Goal: Check status: Check status

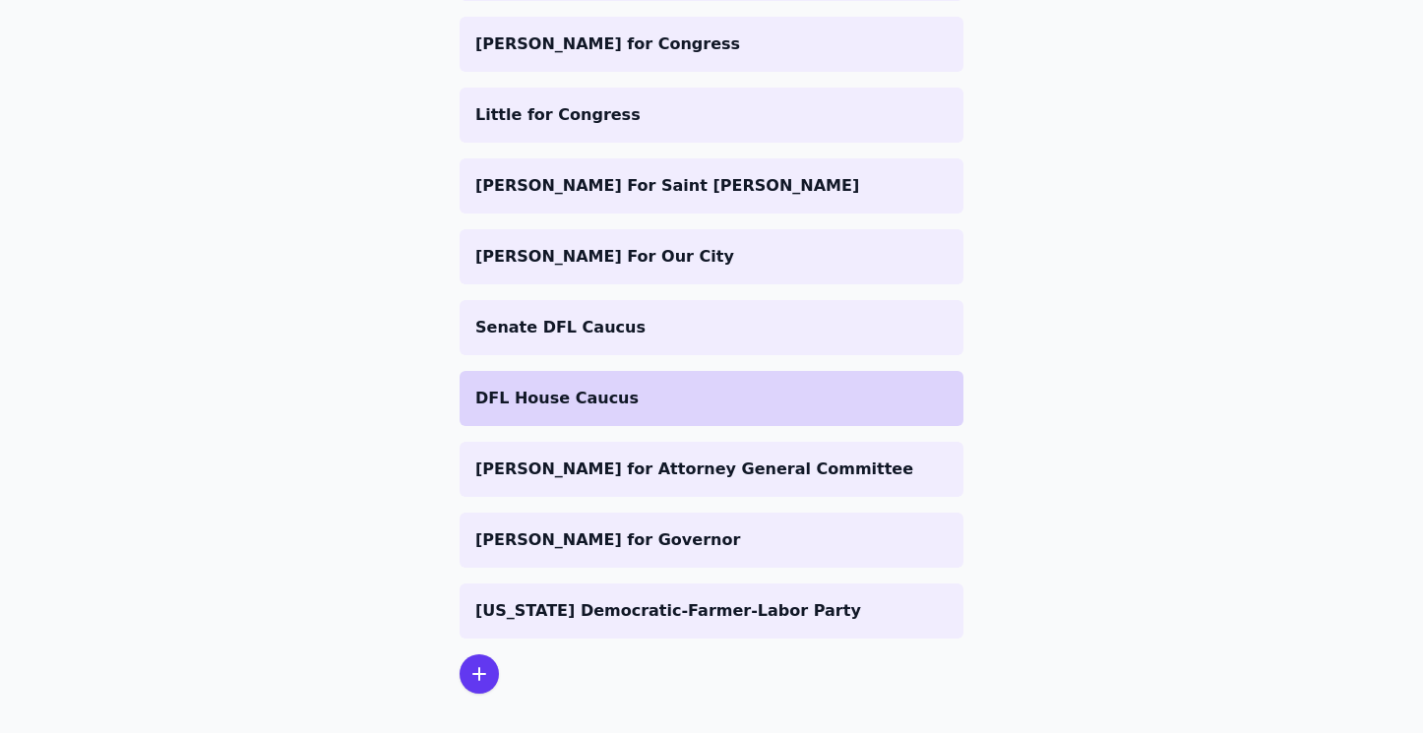
scroll to position [412, 0]
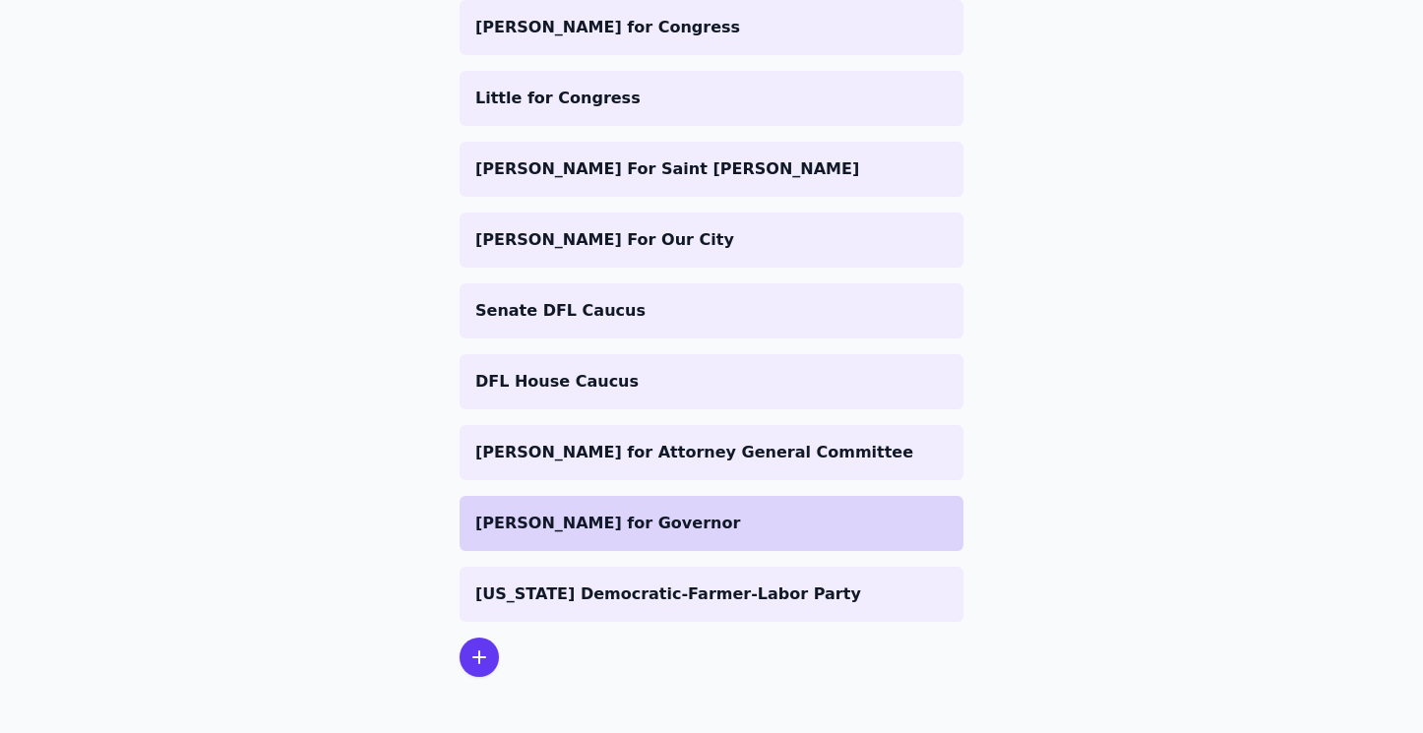
click at [621, 537] on li "[PERSON_NAME] for Governor" at bounding box center [712, 523] width 504 height 55
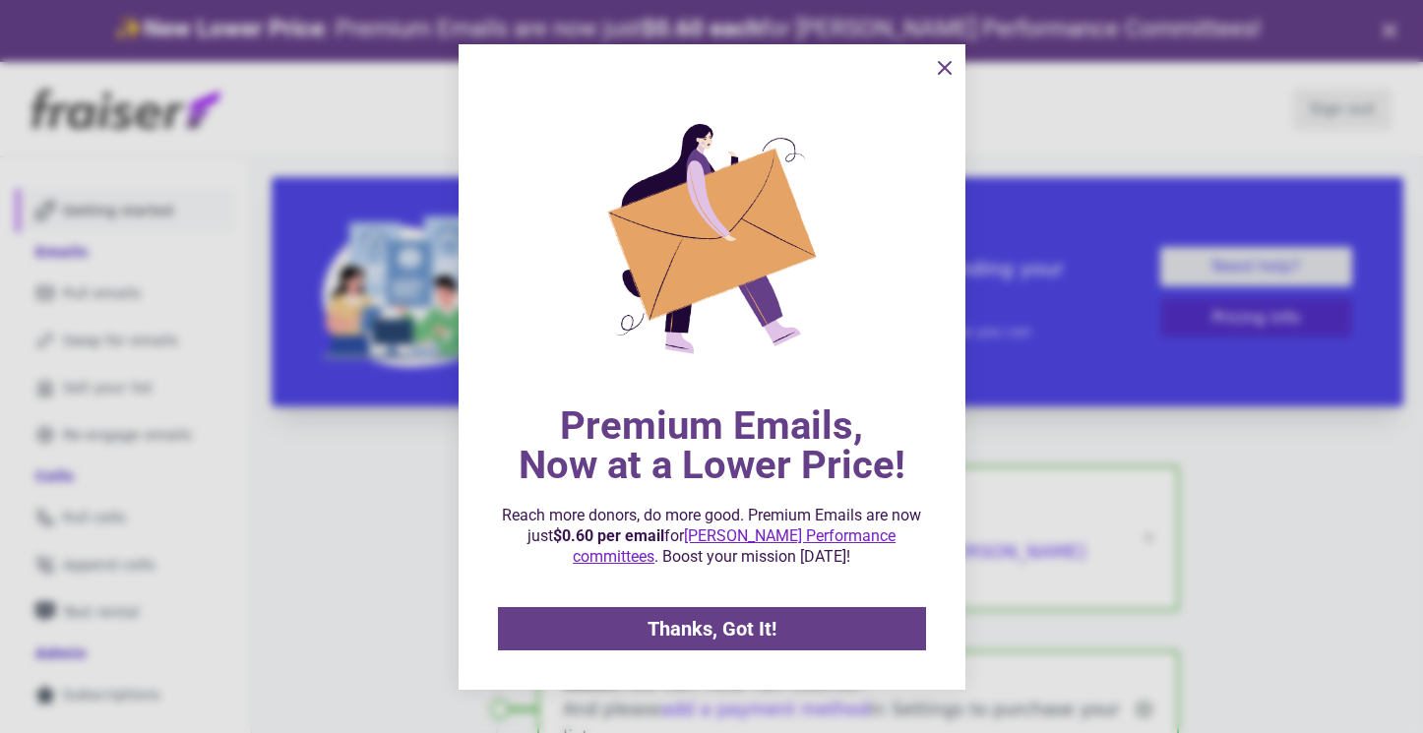
click at [942, 58] on icon "information" at bounding box center [945, 68] width 24 height 24
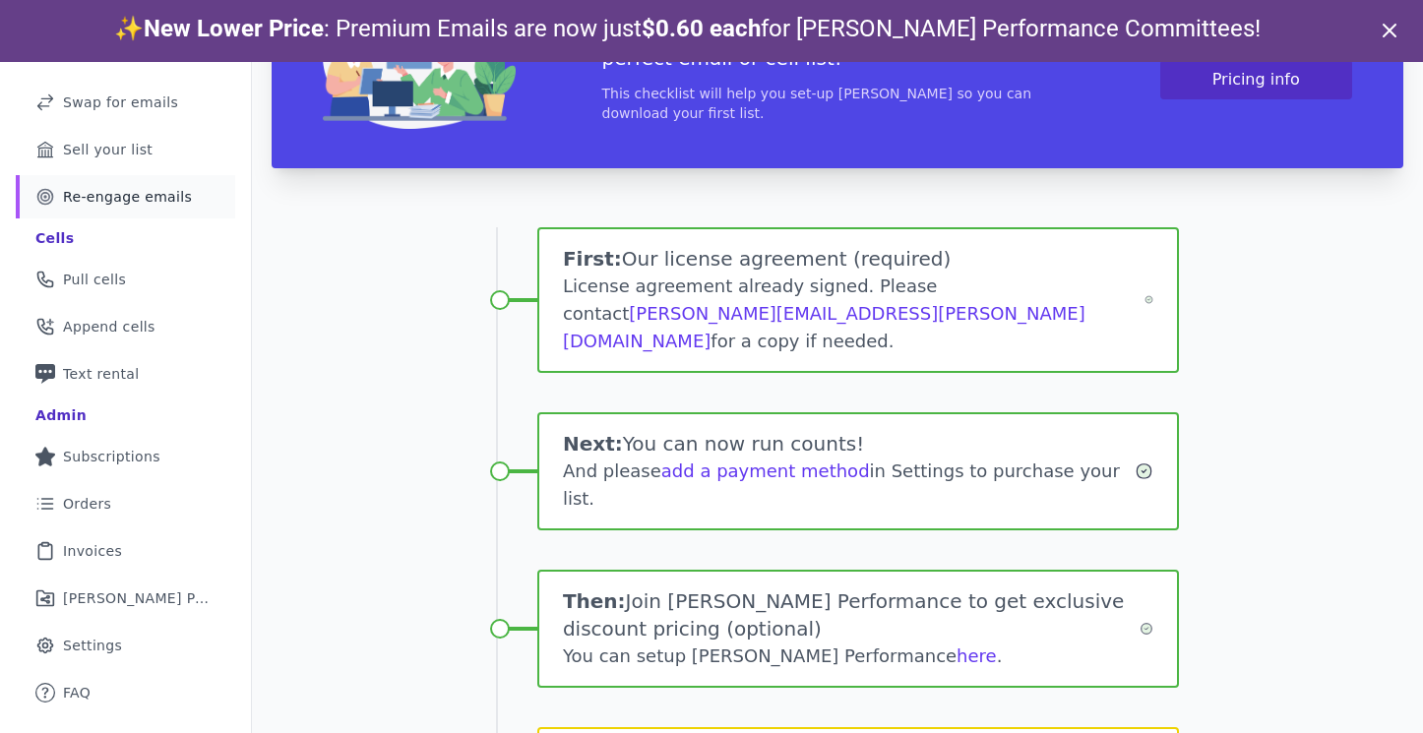
scroll to position [284, 0]
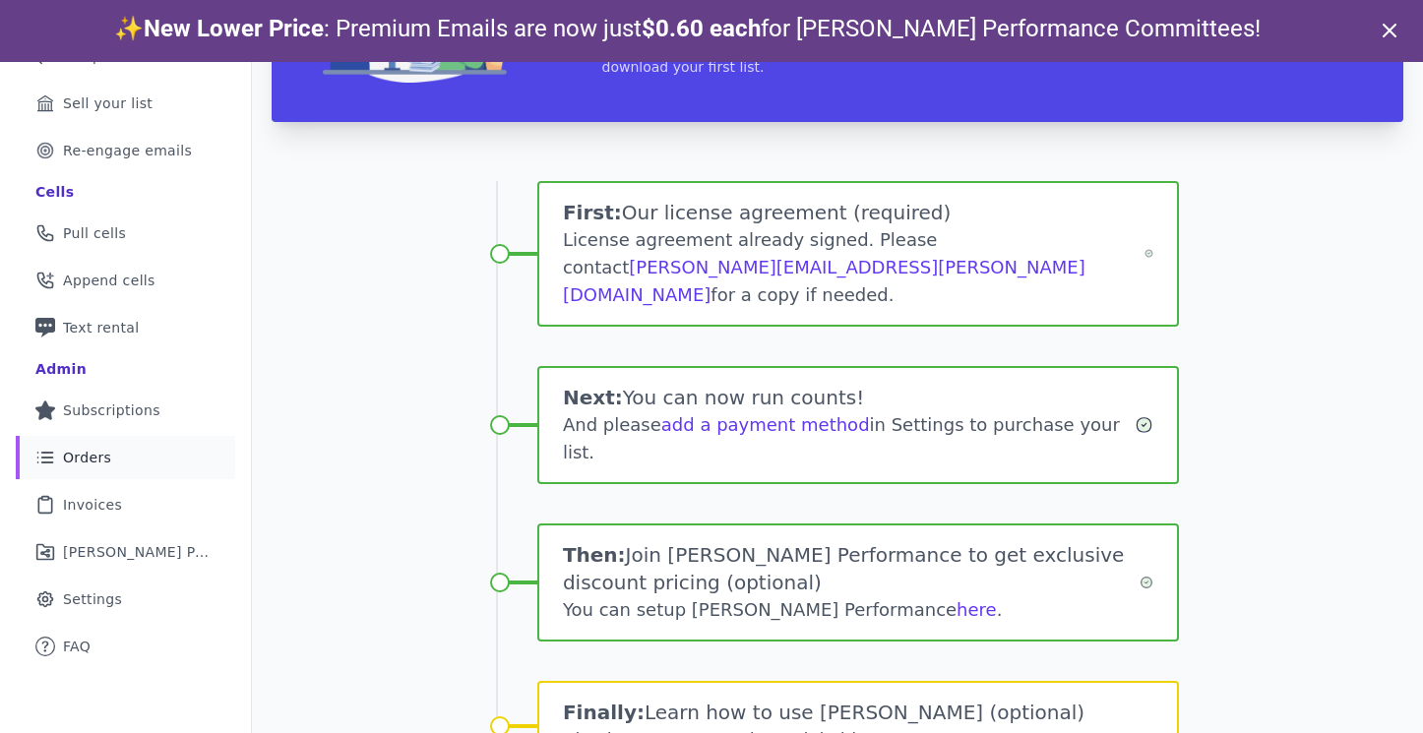
click at [107, 458] on span "Orders" at bounding box center [87, 458] width 48 height 20
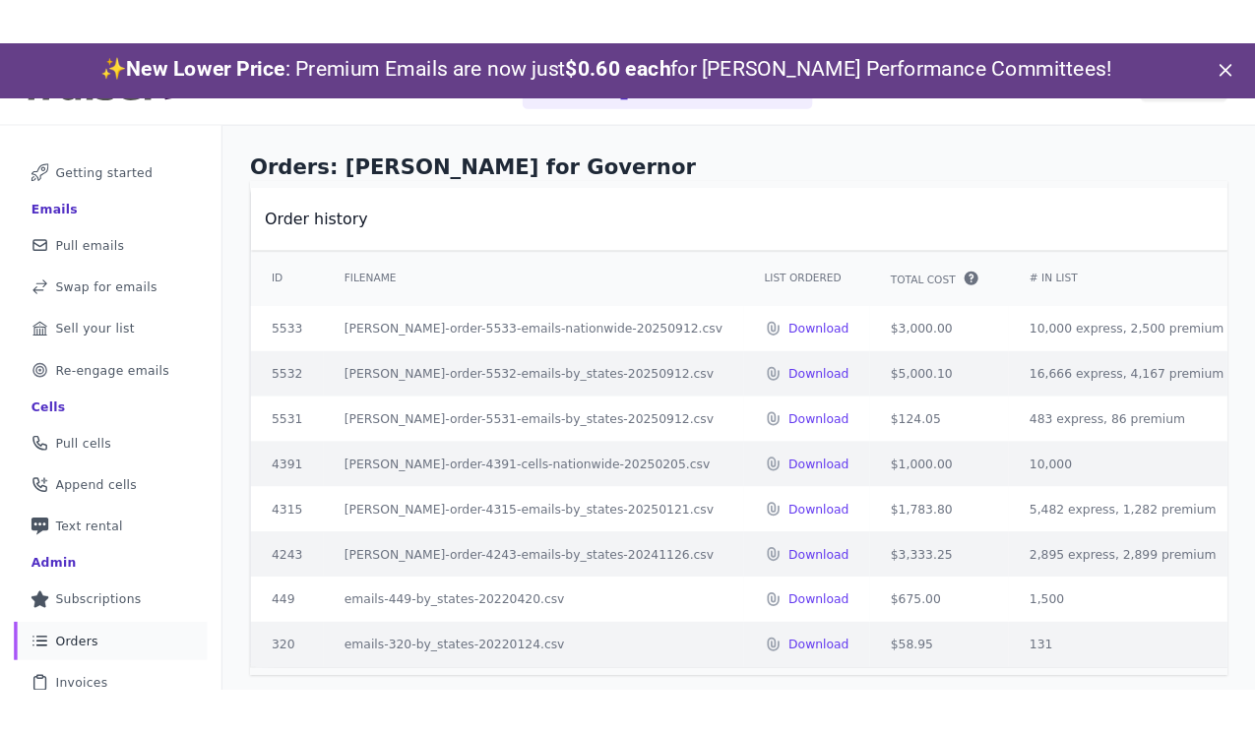
scroll to position [66, 0]
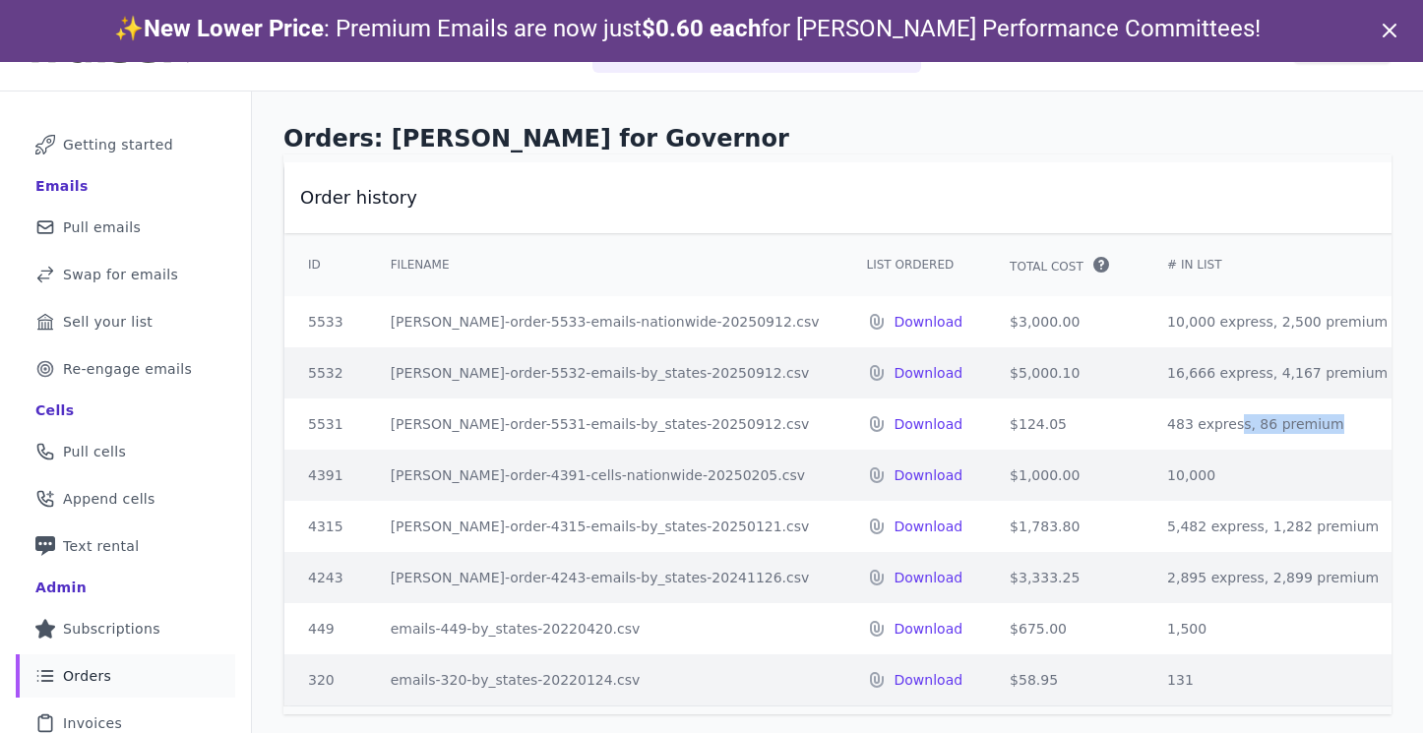
drag, startPoint x: 1075, startPoint y: 429, endPoint x: 1166, endPoint y: 423, distance: 90.7
click at [1169, 423] on td "483 express, 86 premium" at bounding box center [1277, 424] width 268 height 51
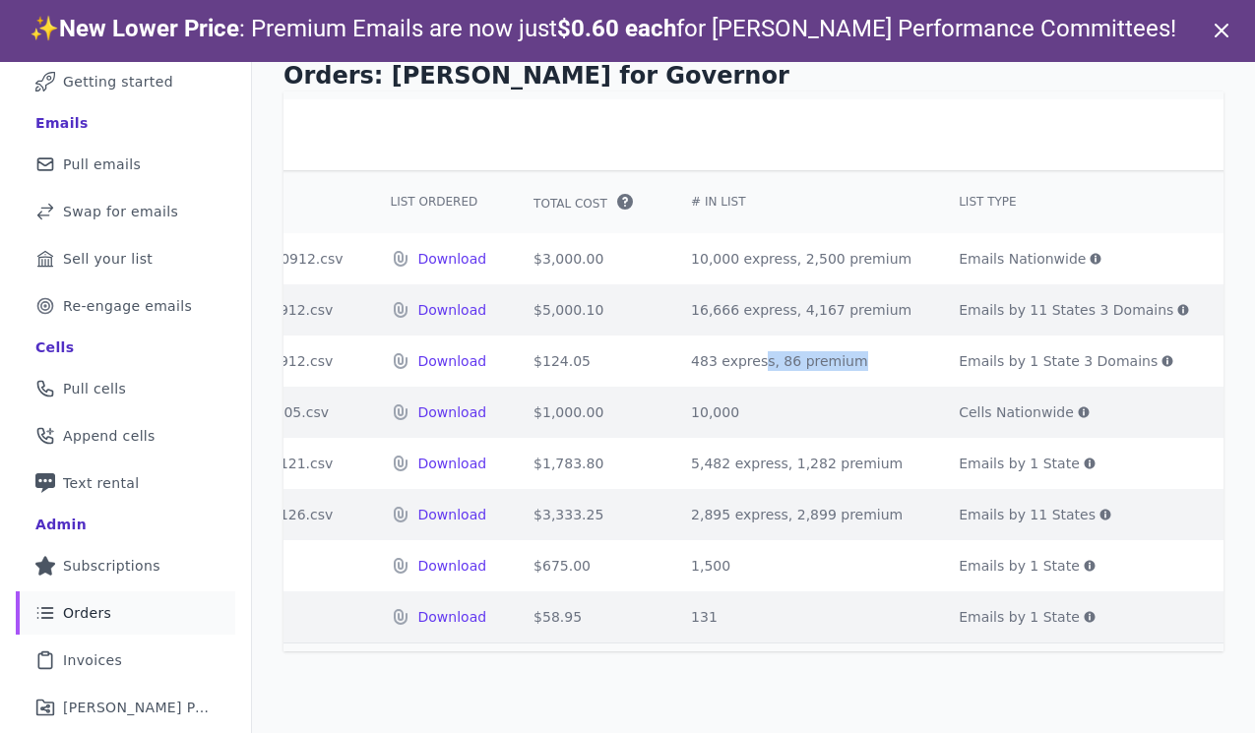
scroll to position [0, 564]
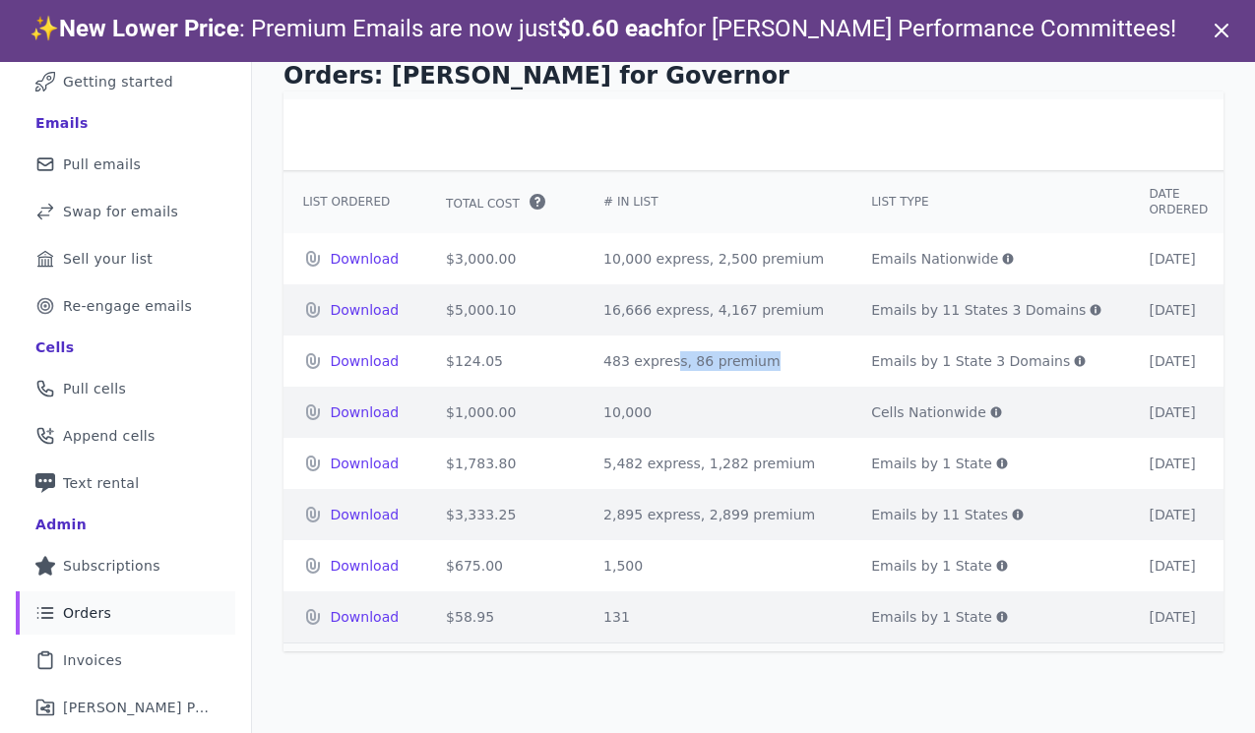
click at [1075, 363] on icon at bounding box center [1080, 361] width 11 height 11
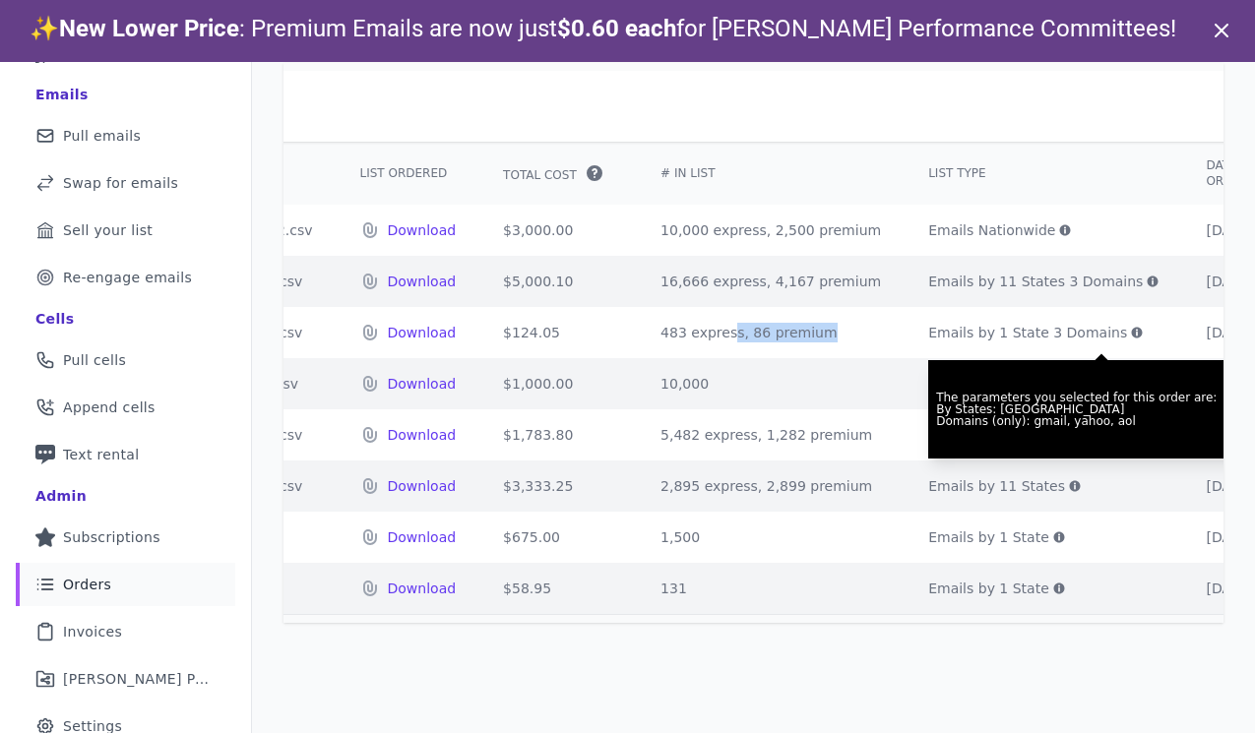
scroll to position [0, 540]
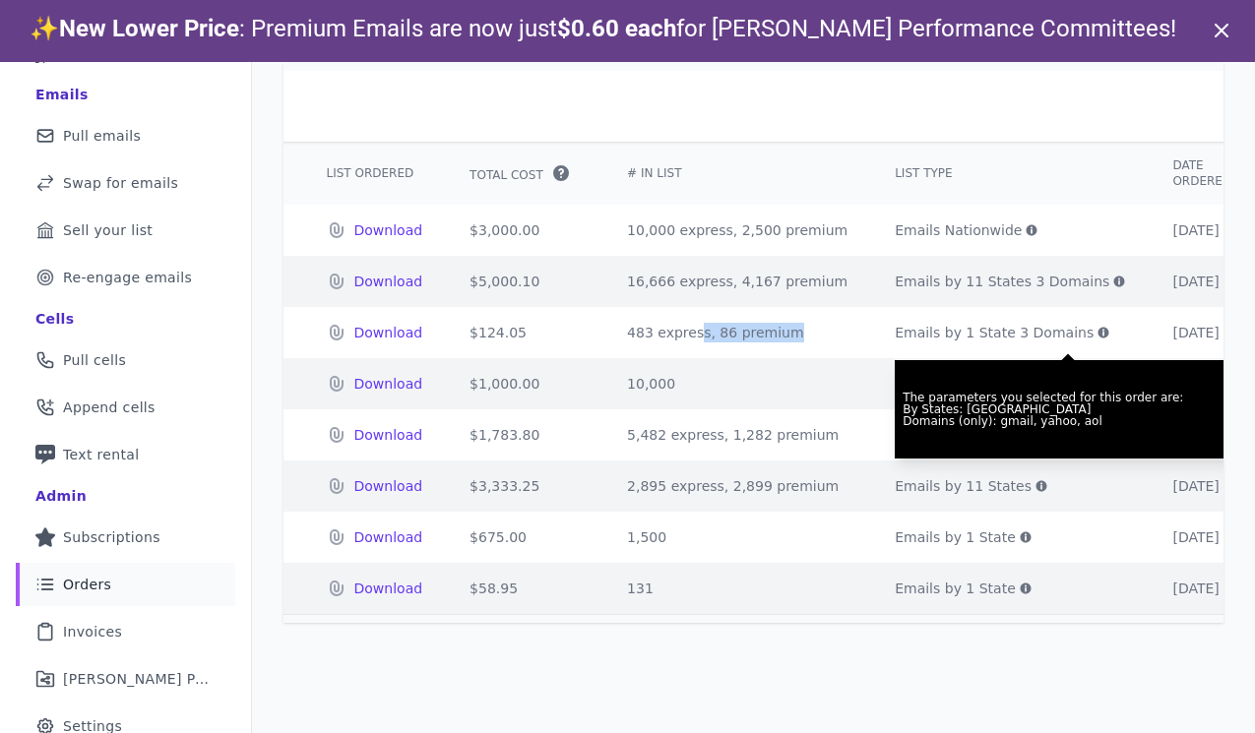
click at [1098, 332] on icon at bounding box center [1103, 333] width 11 height 11
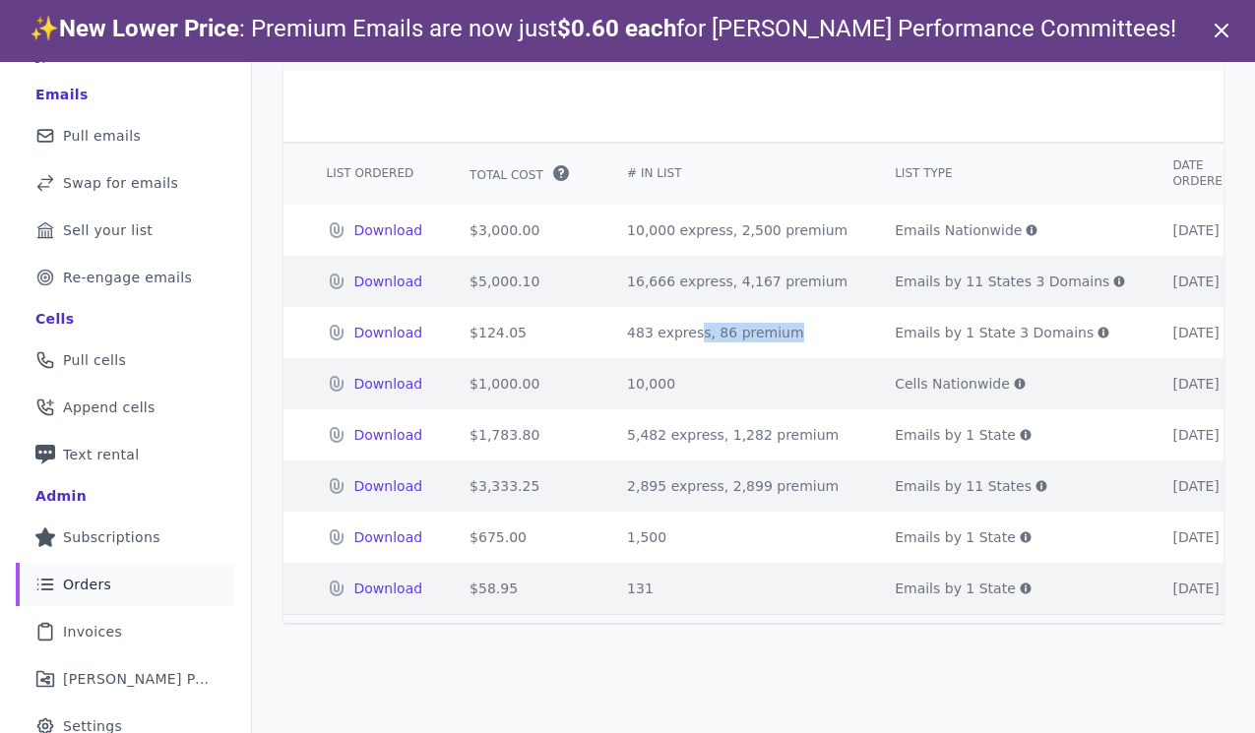
click at [1098, 332] on icon at bounding box center [1103, 333] width 11 height 11
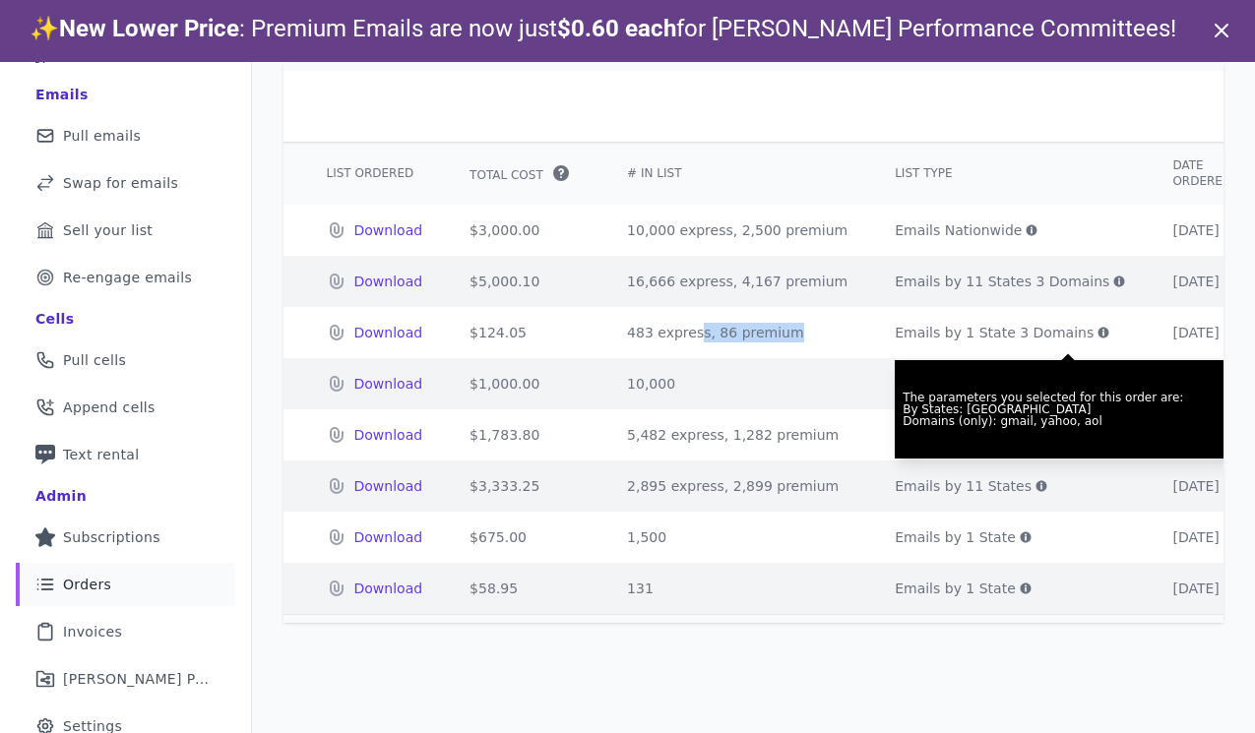
click at [1021, 220] on link at bounding box center [1029, 230] width 16 height 20
